Goal: Transaction & Acquisition: Purchase product/service

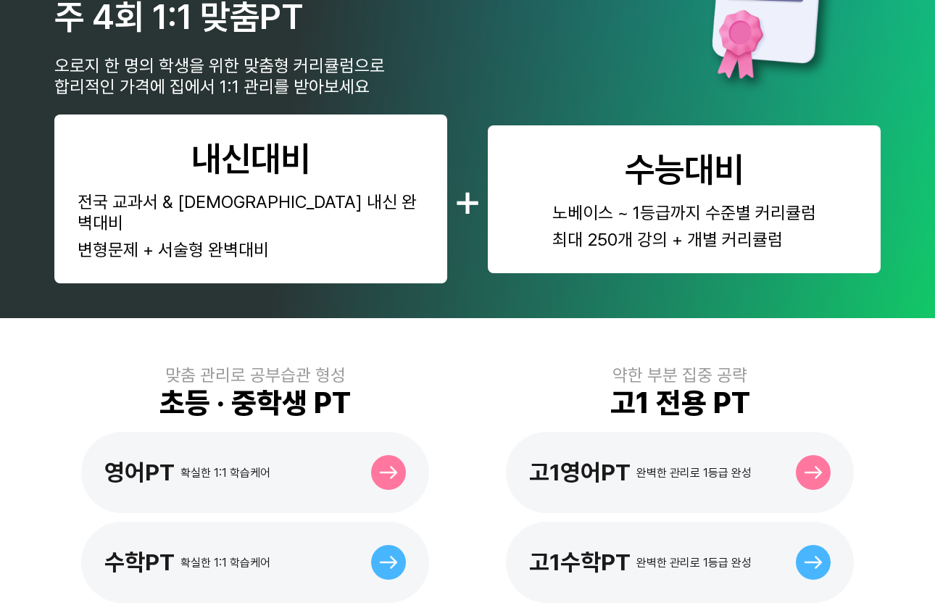
scroll to position [461, 0]
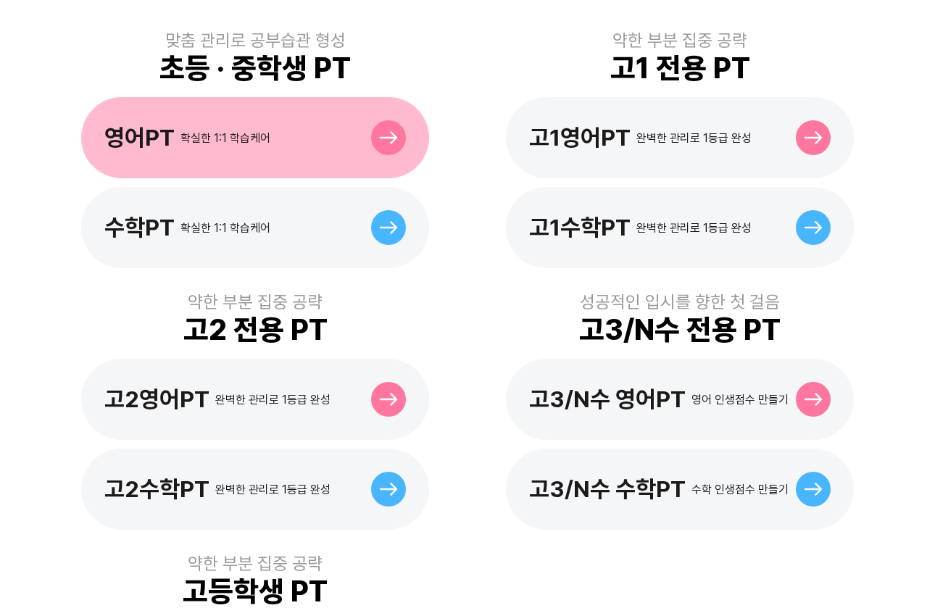
click at [233, 131] on div "확실한 1:1 학습케어" at bounding box center [225, 138] width 90 height 14
